Goal: Book appointment/travel/reservation

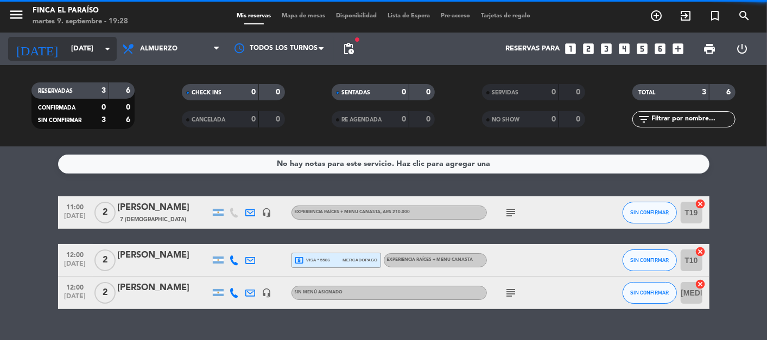
click at [88, 39] on input "[DATE]" at bounding box center [112, 49] width 93 height 20
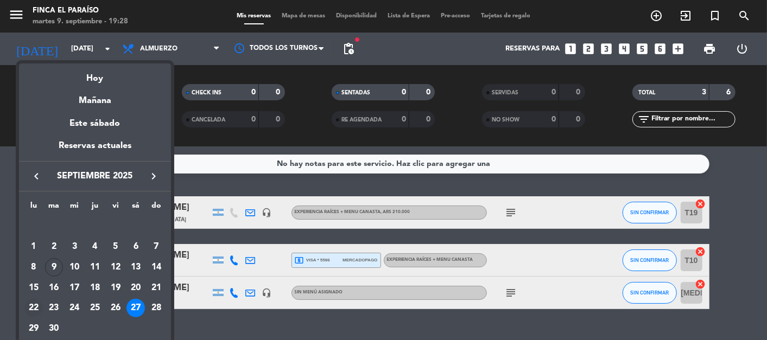
click at [33, 308] on div "22" at bounding box center [33, 308] width 18 height 18
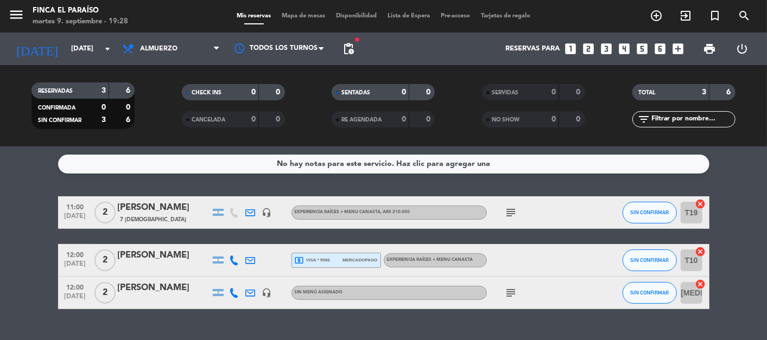
type input "[DATE]"
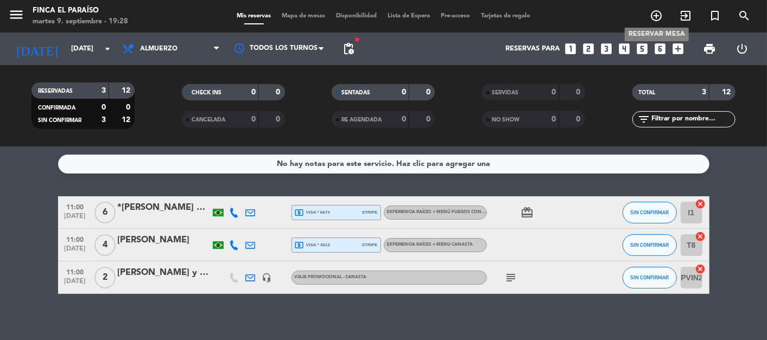
click at [653, 17] on icon "add_circle_outline" at bounding box center [655, 15] width 13 height 13
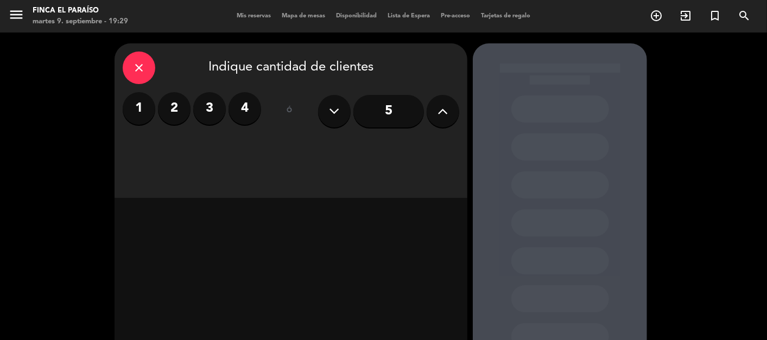
click at [249, 110] on label "4" at bounding box center [244, 108] width 33 height 33
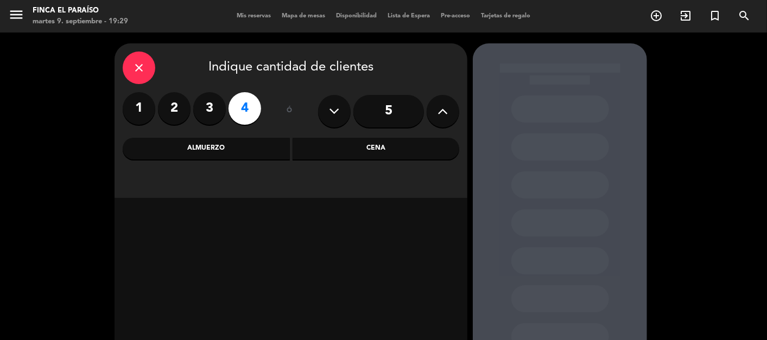
click at [252, 152] on div "Almuerzo" at bounding box center [206, 149] width 167 height 22
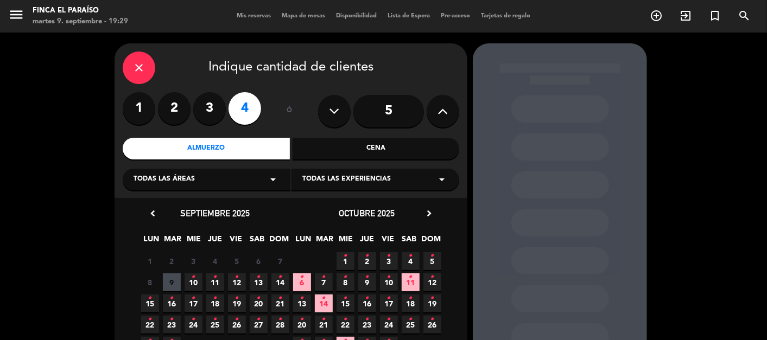
scroll to position [81, 0]
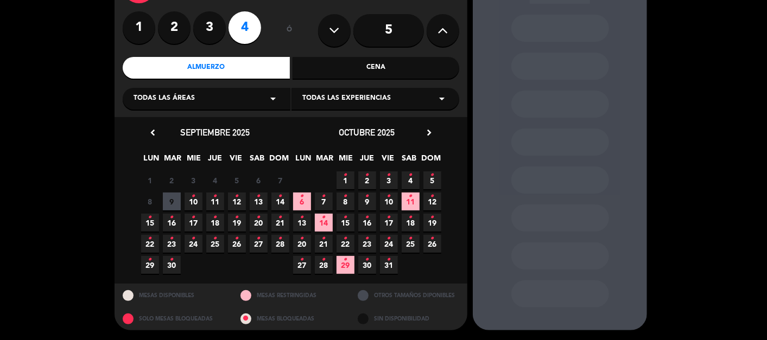
click at [150, 245] on icon "•" at bounding box center [150, 238] width 4 height 17
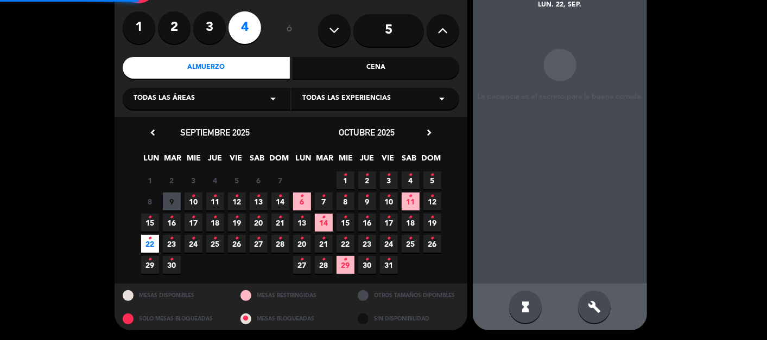
scroll to position [43, 0]
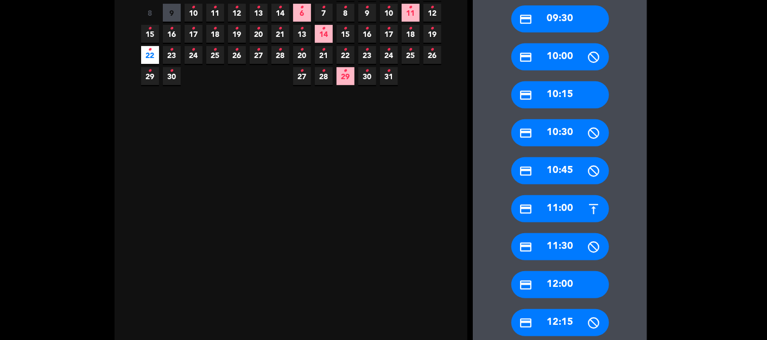
click at [558, 282] on div "credit_card 12:00" at bounding box center [560, 284] width 98 height 27
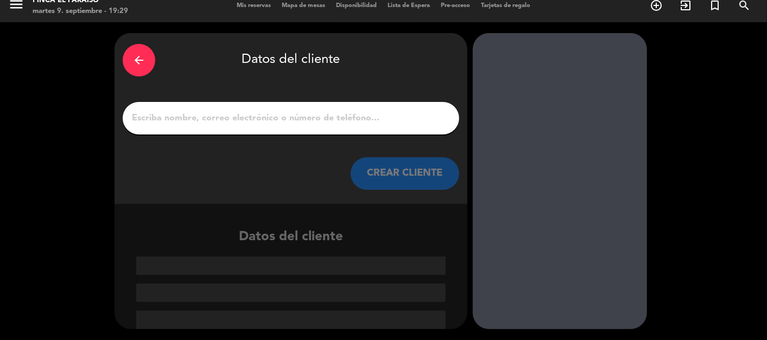
scroll to position [10, 0]
click at [277, 122] on input "1" at bounding box center [291, 118] width 320 height 15
paste input "[PERSON_NAME]"
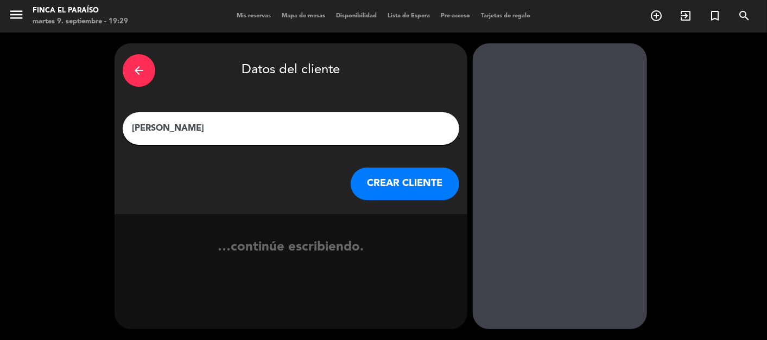
type input "[PERSON_NAME]"
click at [385, 195] on button "CREAR CLIENTE" at bounding box center [405, 184] width 109 height 33
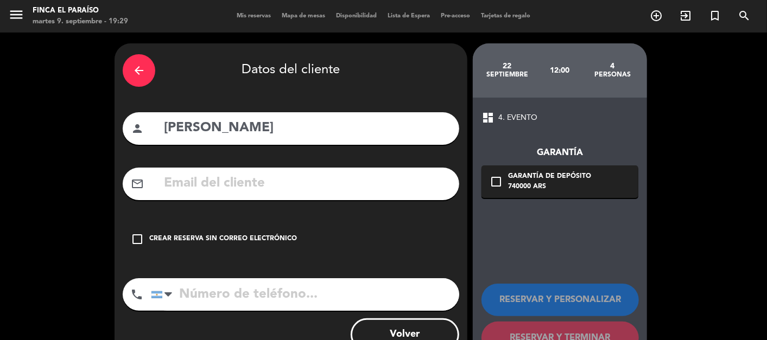
click at [385, 289] on input "tel" at bounding box center [305, 294] width 308 height 33
click at [200, 179] on input "text" at bounding box center [307, 184] width 288 height 22
click at [203, 304] on input "tel" at bounding box center [305, 294] width 308 height 33
paste input "[PHONE_NUMBER]"
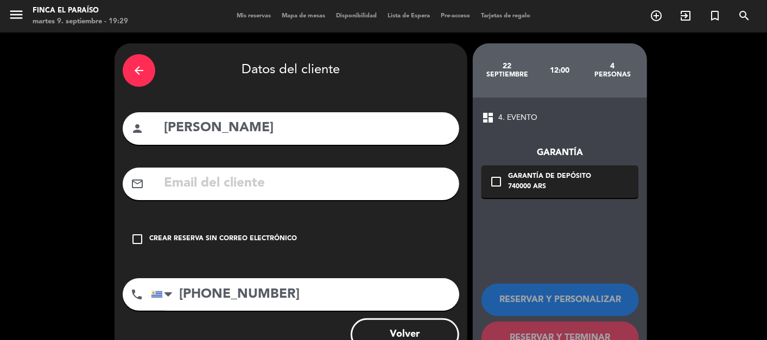
scroll to position [38, 0]
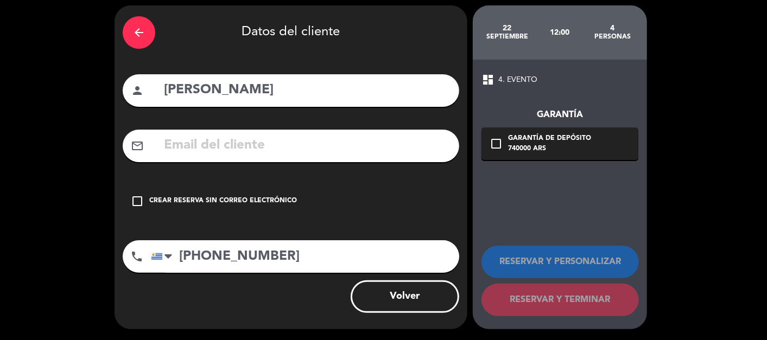
type input "[PHONE_NUMBER]"
click at [142, 201] on icon "check_box_outline_blank" at bounding box center [137, 201] width 13 height 13
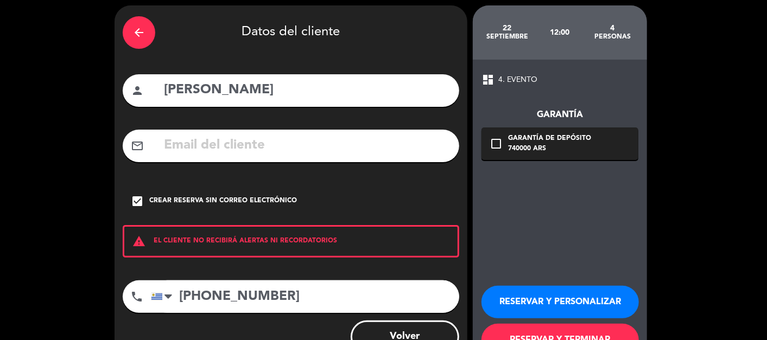
click at [556, 290] on button "RESERVAR Y PERSONALIZAR" at bounding box center [559, 302] width 157 height 33
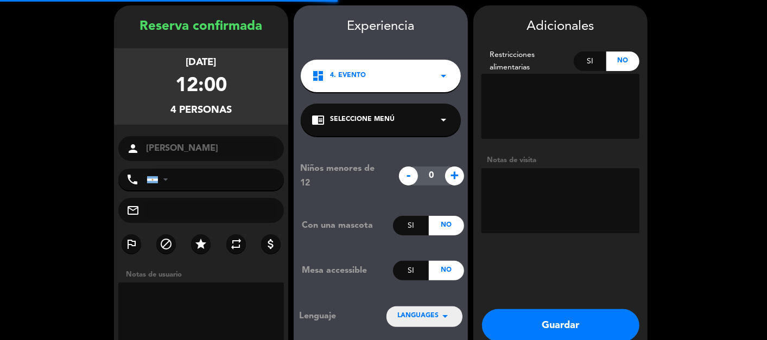
type input "[PHONE_NUMBER]"
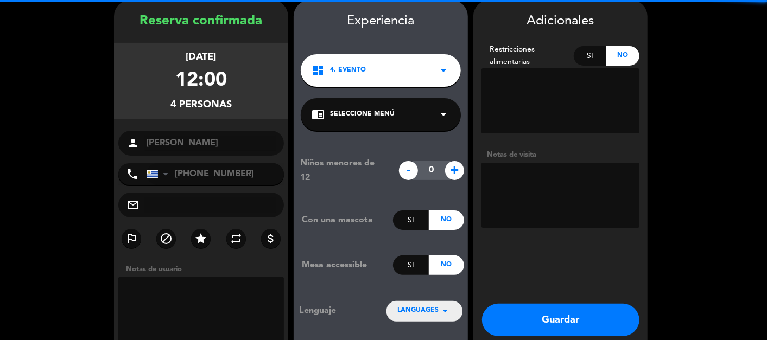
click at [527, 215] on textarea at bounding box center [560, 195] width 158 height 65
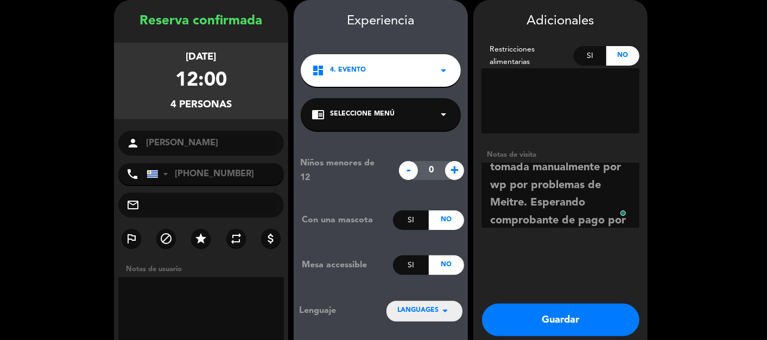
scroll to position [61, 0]
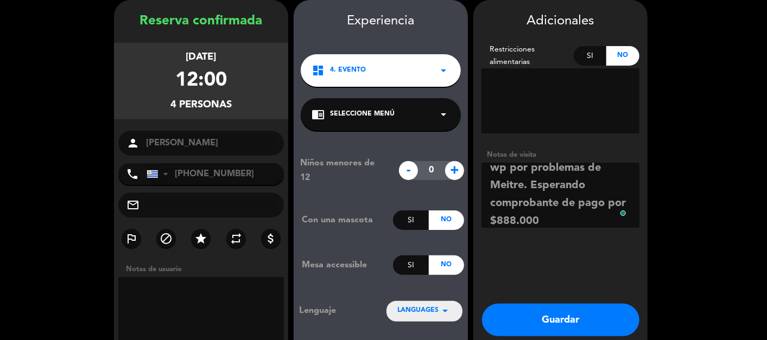
type textarea "Canasta, 1 pax no come ni pescados ni mariscos. Rva tomada manualmente por wp p…"
click at [583, 316] on button "Guardar" at bounding box center [560, 320] width 157 height 33
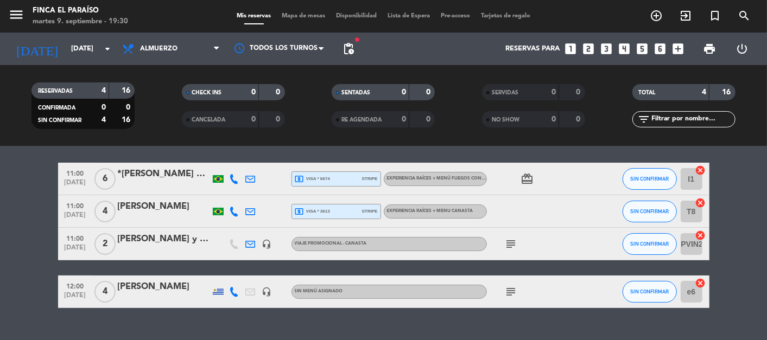
scroll to position [34, 0]
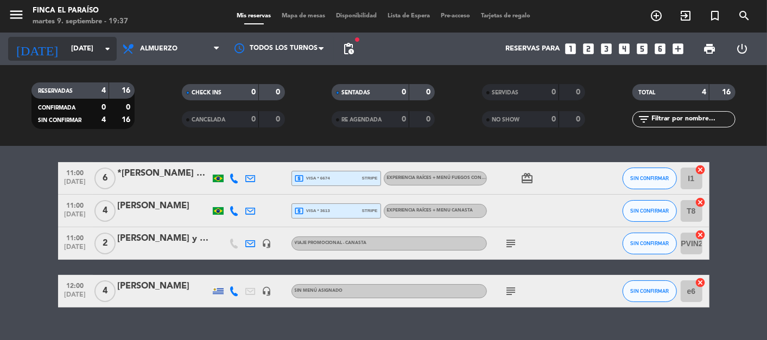
click at [66, 54] on input "[DATE]" at bounding box center [112, 49] width 93 height 20
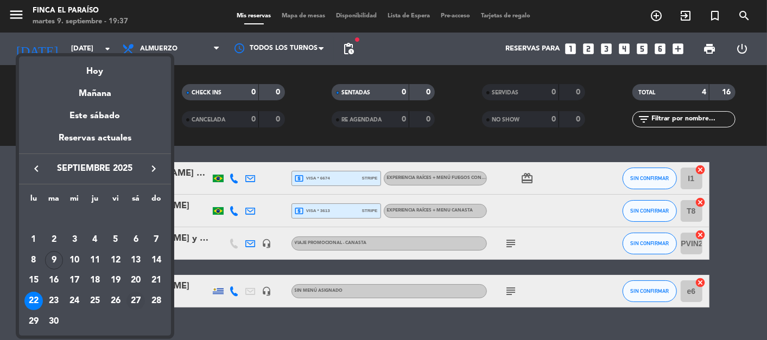
click at [137, 299] on div "27" at bounding box center [135, 301] width 18 height 18
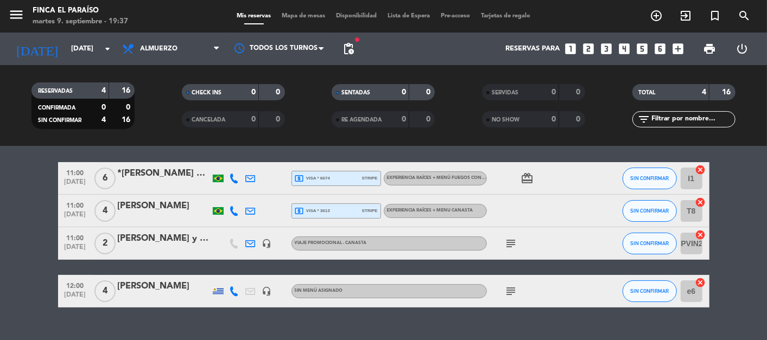
type input "[DATE]"
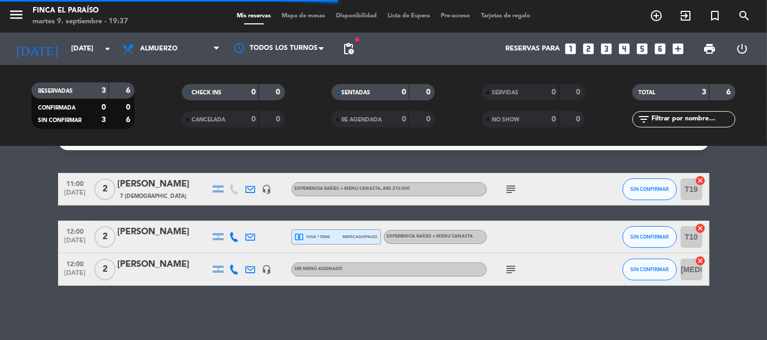
scroll to position [23, 0]
click at [156, 272] on div "[PERSON_NAME]" at bounding box center [164, 265] width 92 height 14
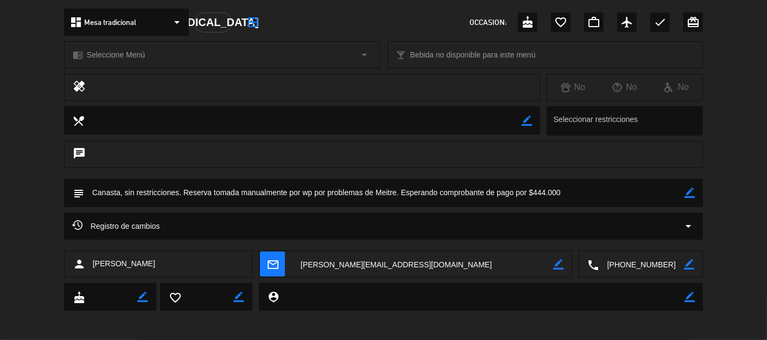
scroll to position [125, 0]
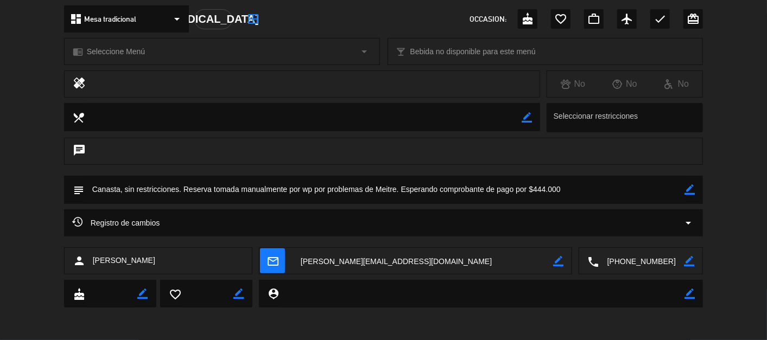
click at [692, 193] on icon "border_color" at bounding box center [689, 189] width 10 height 10
drag, startPoint x: 403, startPoint y: 190, endPoint x: 526, endPoint y: 185, distance: 123.8
click at [526, 185] on textarea "To enrich screen reader interactions, please activate Accessibility in Grammarl…" at bounding box center [384, 190] width 601 height 28
click at [687, 190] on icon at bounding box center [689, 189] width 10 height 10
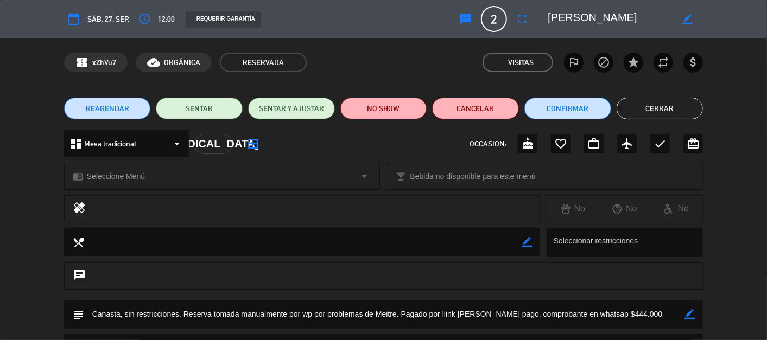
drag, startPoint x: 552, startPoint y: 19, endPoint x: 627, endPoint y: 17, distance: 74.9
click at [627, 17] on textarea at bounding box center [609, 19] width 124 height 20
drag, startPoint x: 627, startPoint y: 17, endPoint x: 577, endPoint y: 14, distance: 49.5
click at [577, 14] on textarea at bounding box center [609, 19] width 124 height 20
click at [550, 14] on textarea at bounding box center [609, 19] width 124 height 20
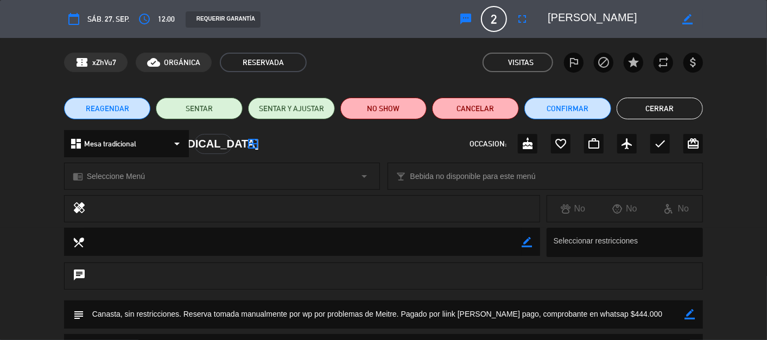
drag, startPoint x: 547, startPoint y: 14, endPoint x: 635, endPoint y: 13, distance: 87.9
click at [635, 13] on textarea at bounding box center [609, 19] width 124 height 20
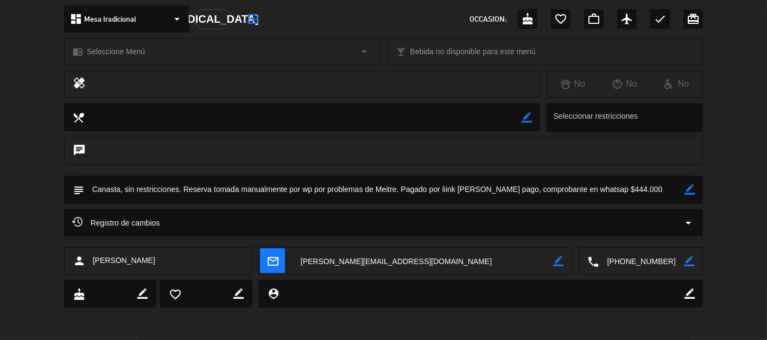
click at [693, 188] on icon "border_color" at bounding box center [689, 189] width 10 height 10
click at [671, 188] on div "Open Grammarly." at bounding box center [676, 185] width 10 height 10
click at [654, 187] on textarea "To enrich screen reader interactions, please activate Accessibility in Grammarl…" at bounding box center [384, 190] width 601 height 28
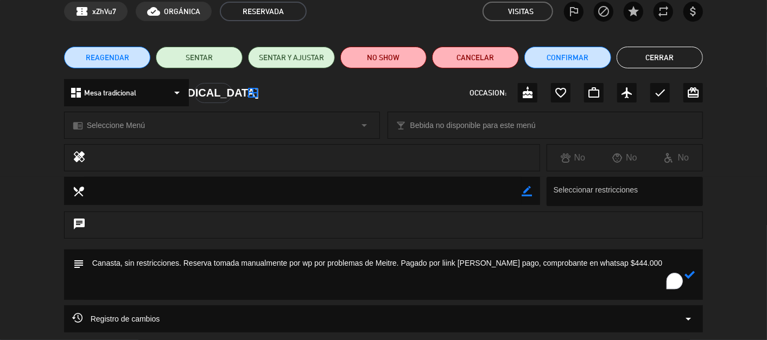
scroll to position [55, 0]
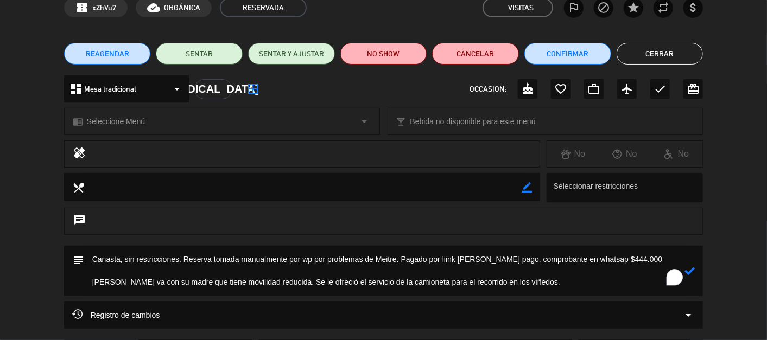
type textarea "Canasta, sin restricciones. Reserva tomada manualmente por wp por problemas de …"
click at [688, 271] on icon at bounding box center [689, 271] width 10 height 10
